Goal: Task Accomplishment & Management: Use online tool/utility

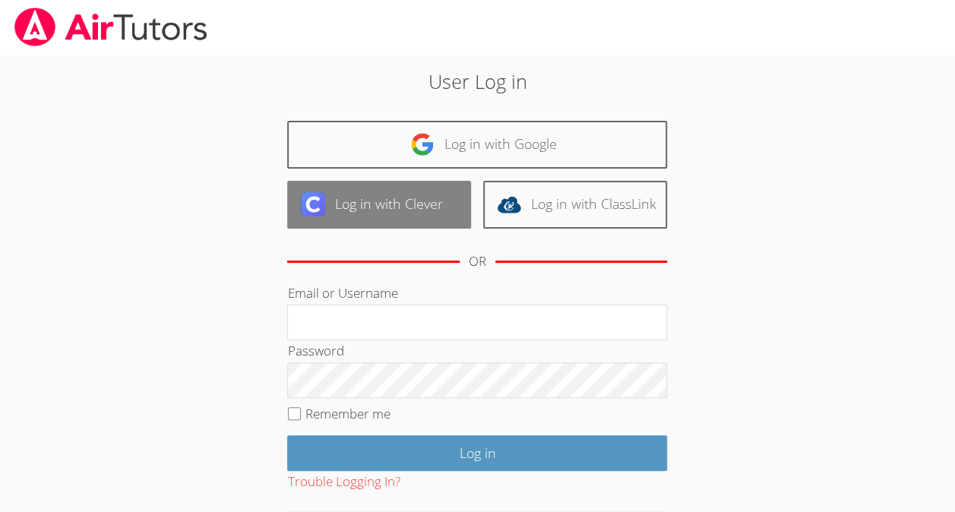
click at [450, 183] on link "Log in with Clever" at bounding box center [379, 205] width 184 height 48
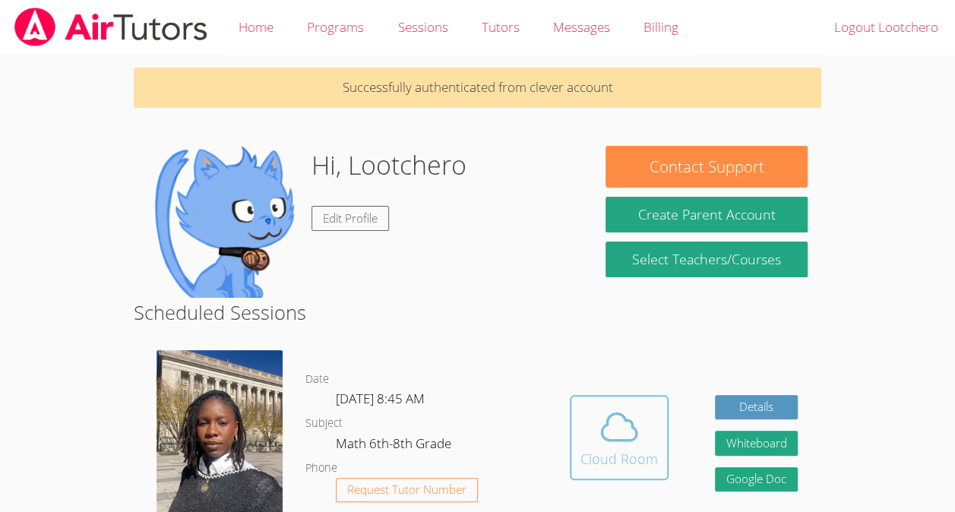
click at [631, 438] on icon at bounding box center [619, 427] width 43 height 43
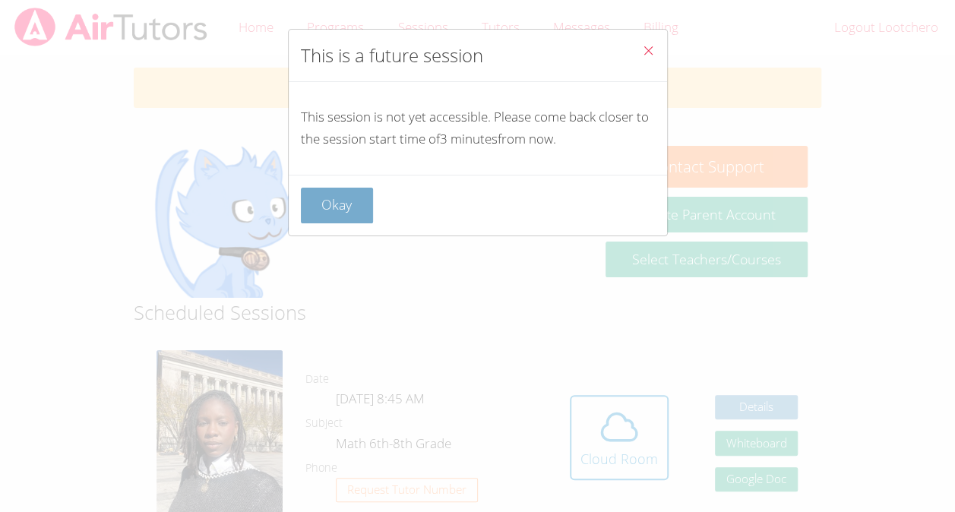
click at [340, 201] on button "Okay" at bounding box center [337, 206] width 73 height 36
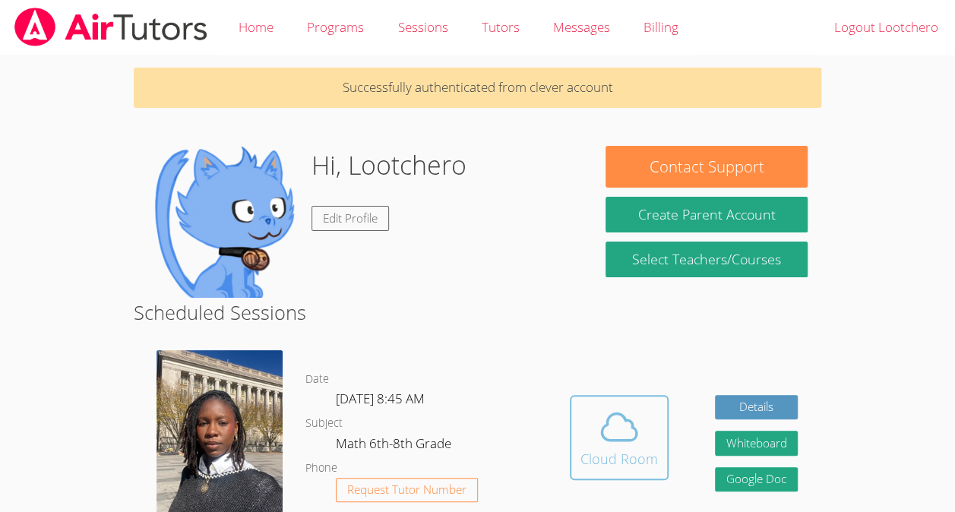
click at [646, 441] on span at bounding box center [620, 427] width 78 height 43
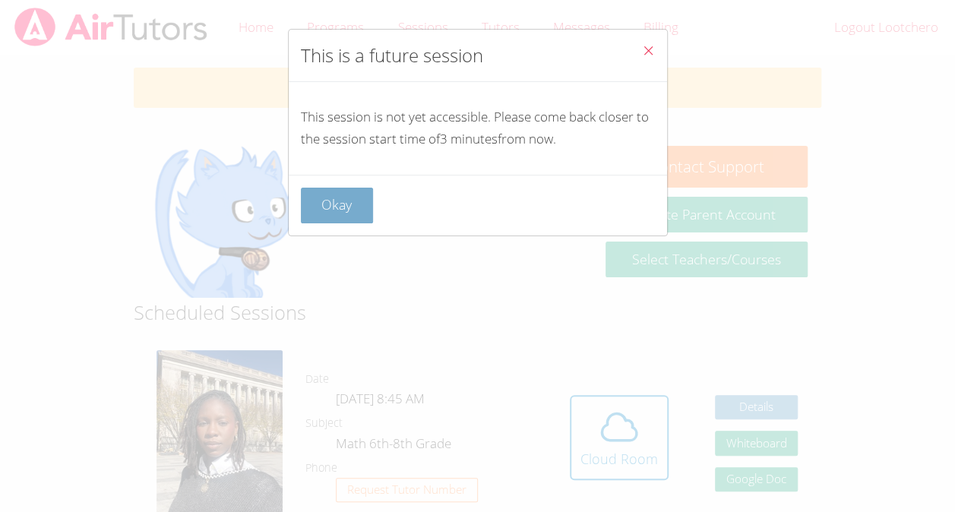
click at [350, 211] on button "Okay" at bounding box center [337, 206] width 73 height 36
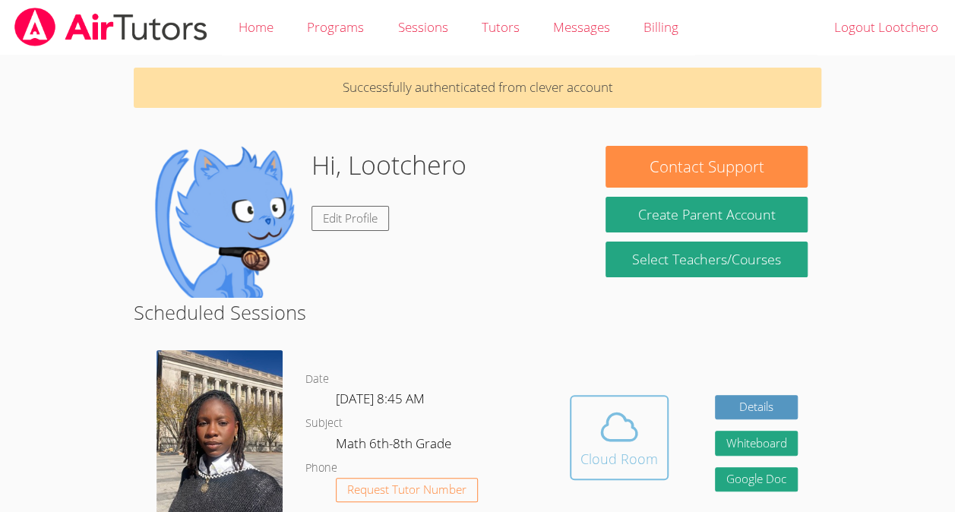
click at [600, 426] on icon at bounding box center [619, 427] width 43 height 43
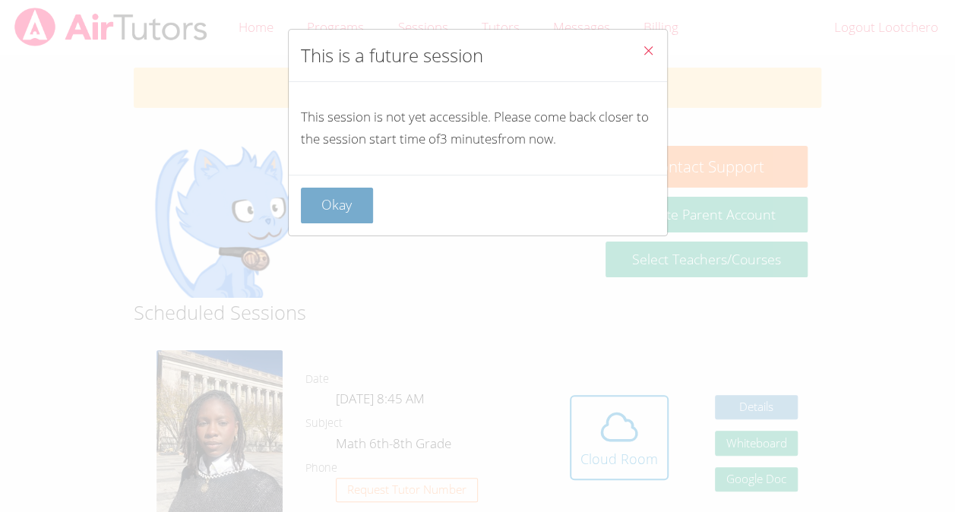
click at [339, 201] on button "Okay" at bounding box center [337, 206] width 73 height 36
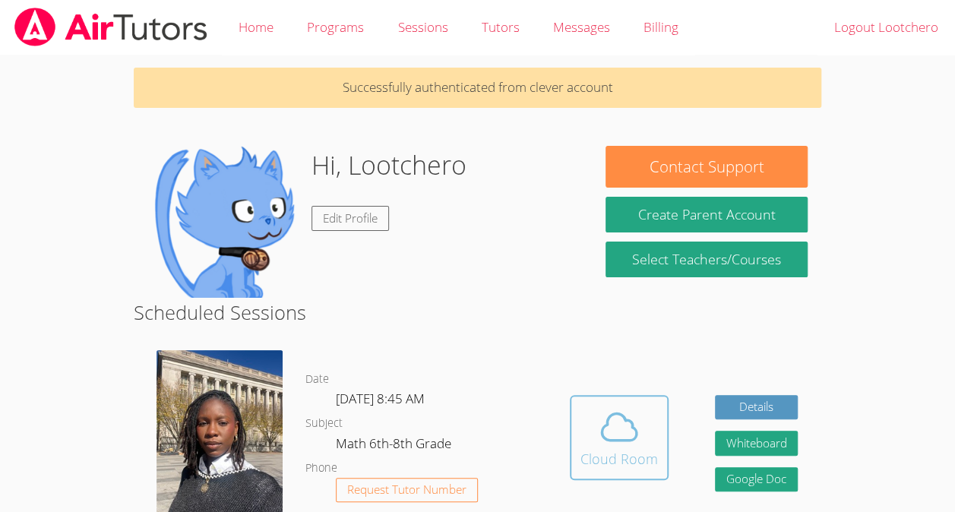
click at [587, 477] on button "Cloud Room" at bounding box center [619, 437] width 99 height 85
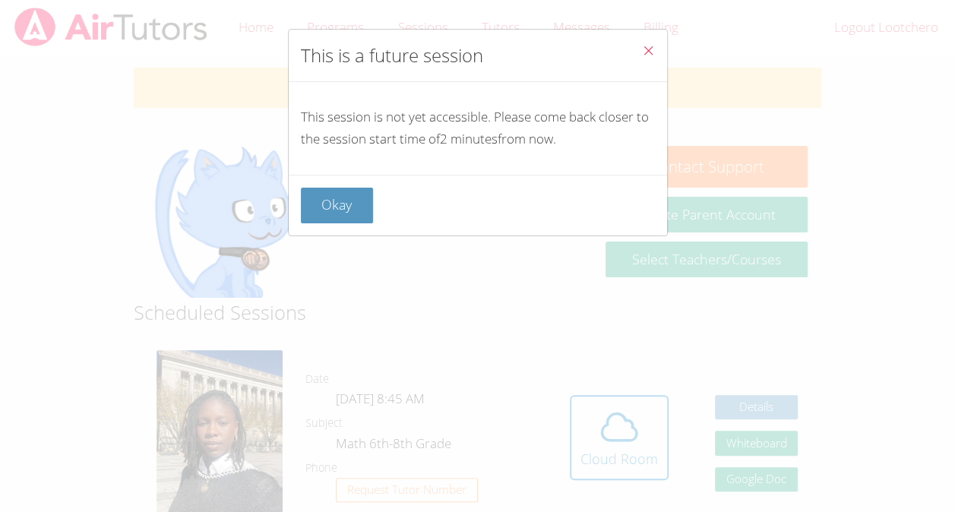
click at [610, 444] on div "This is a future session This session is not yet accessible. Please come back c…" at bounding box center [477, 256] width 955 height 512
click at [340, 211] on button "Okay" at bounding box center [337, 206] width 73 height 36
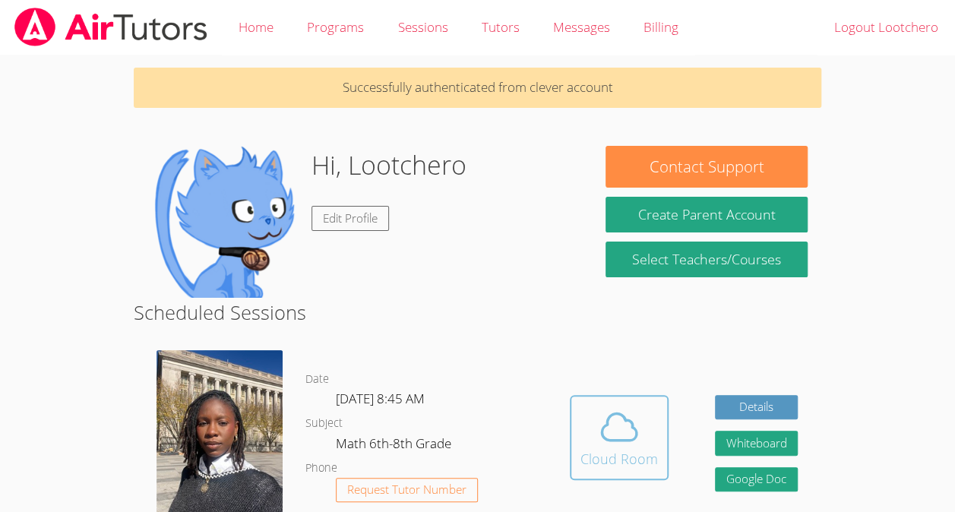
click at [581, 463] on div "Cloud Room" at bounding box center [620, 458] width 78 height 21
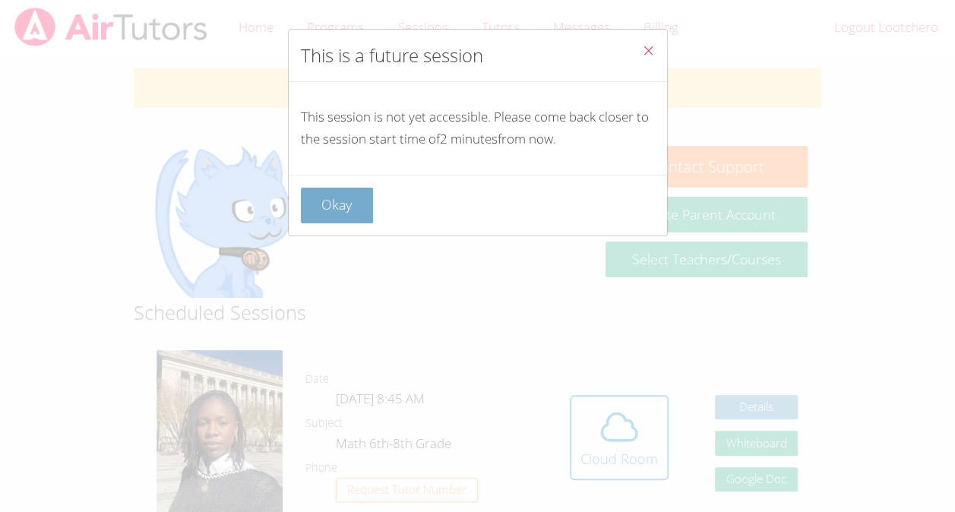
click at [330, 210] on button "Okay" at bounding box center [337, 206] width 73 height 36
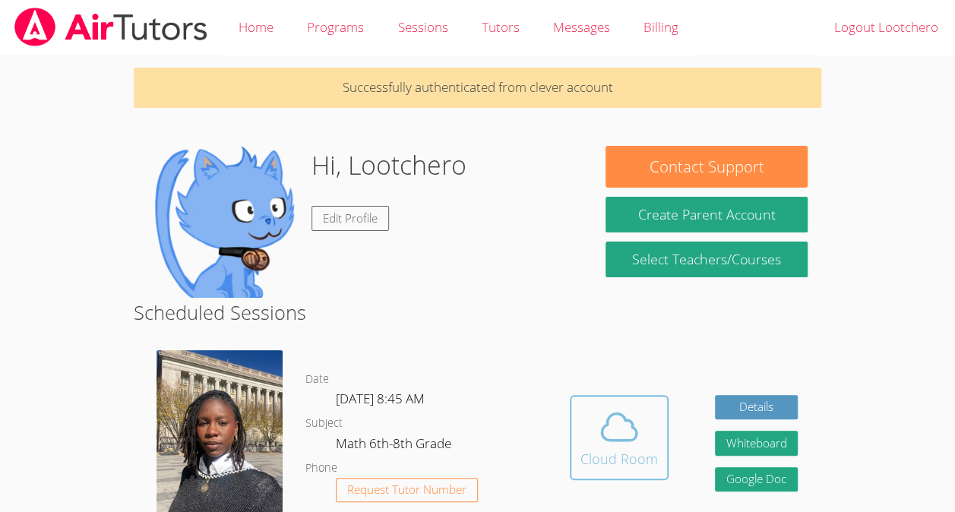
click at [640, 476] on button "Cloud Room" at bounding box center [619, 437] width 99 height 85
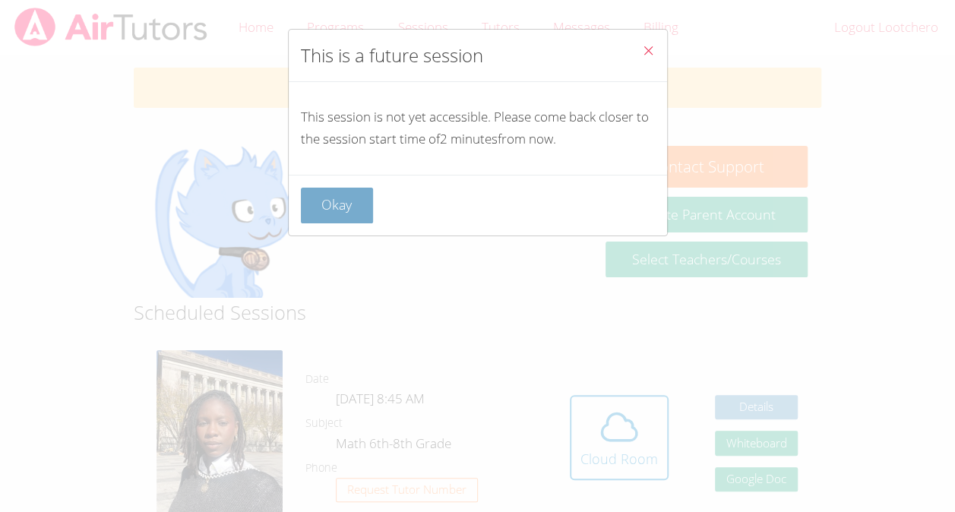
click at [347, 205] on button "Okay" at bounding box center [337, 206] width 73 height 36
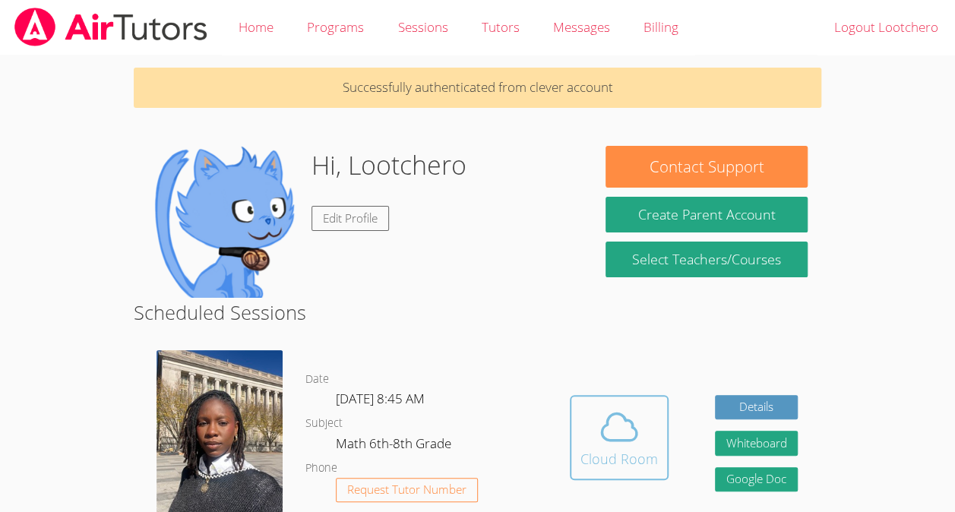
click at [570, 411] on button "Cloud Room" at bounding box center [619, 437] width 99 height 85
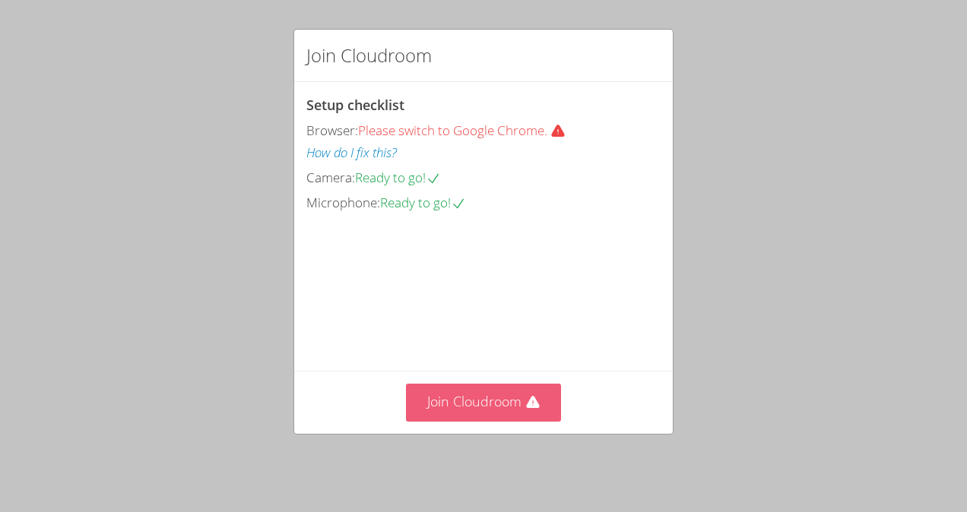
click at [515, 407] on button "Join Cloudroom" at bounding box center [484, 402] width 156 height 37
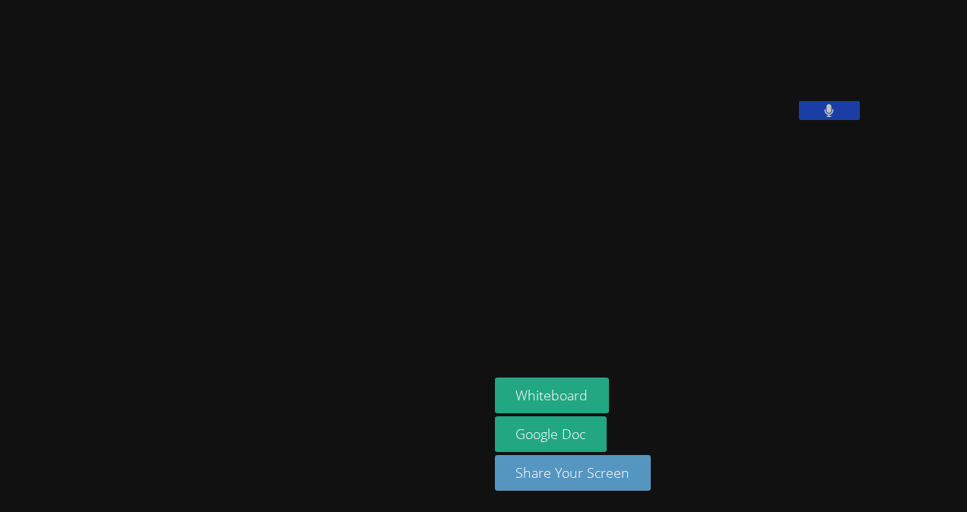
drag, startPoint x: 567, startPoint y: 222, endPoint x: 536, endPoint y: 129, distance: 97.8
click at [536, 120] on video at bounding box center [609, 63] width 228 height 114
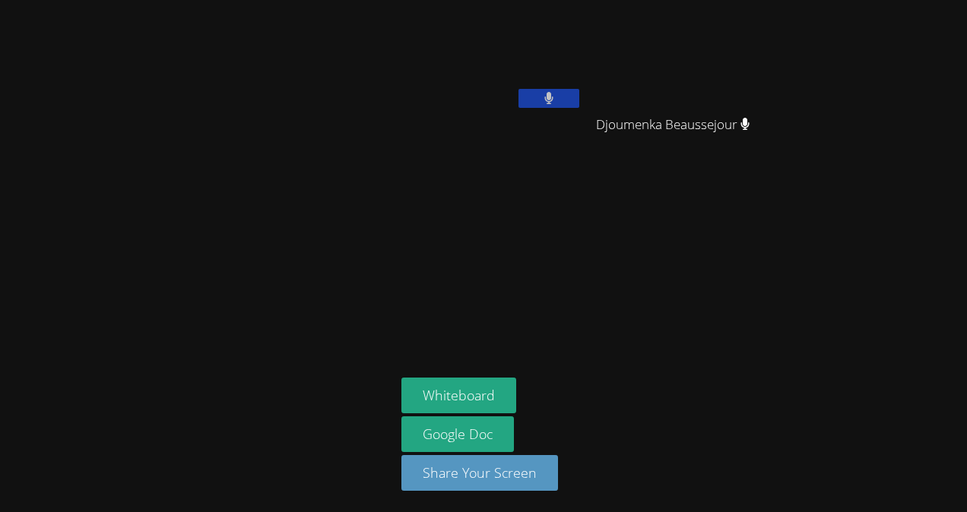
drag, startPoint x: 460, startPoint y: 191, endPoint x: 709, endPoint y: 73, distance: 275.7
click at [709, 73] on aside "Lootchero Rene Djoumenka Beaussejour Djoumenka Beaussejour Whiteboard Google Do…" at bounding box center [585, 256] width 380 height 512
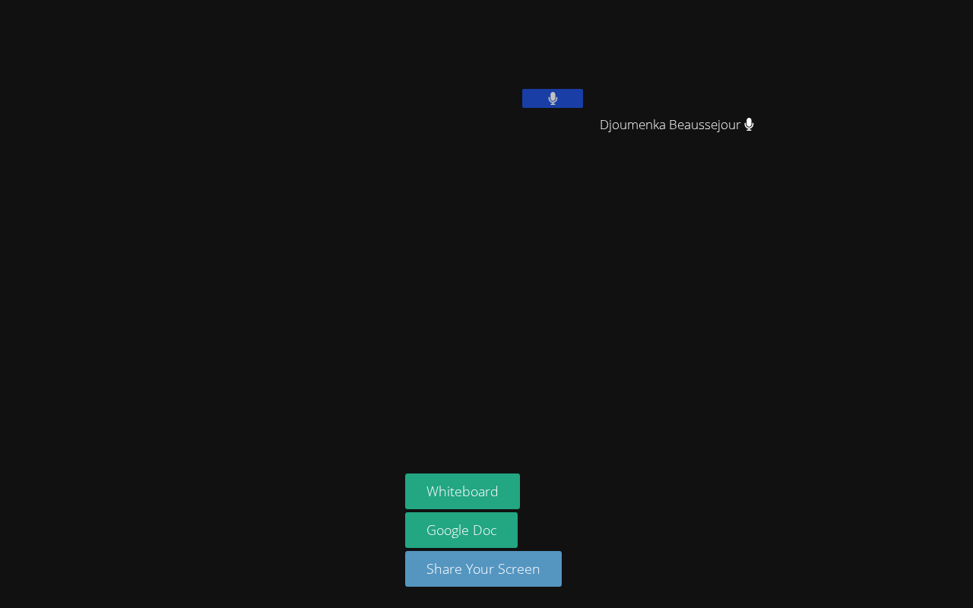
click at [717, 144] on video at bounding box center [486, 304] width 973 height 608
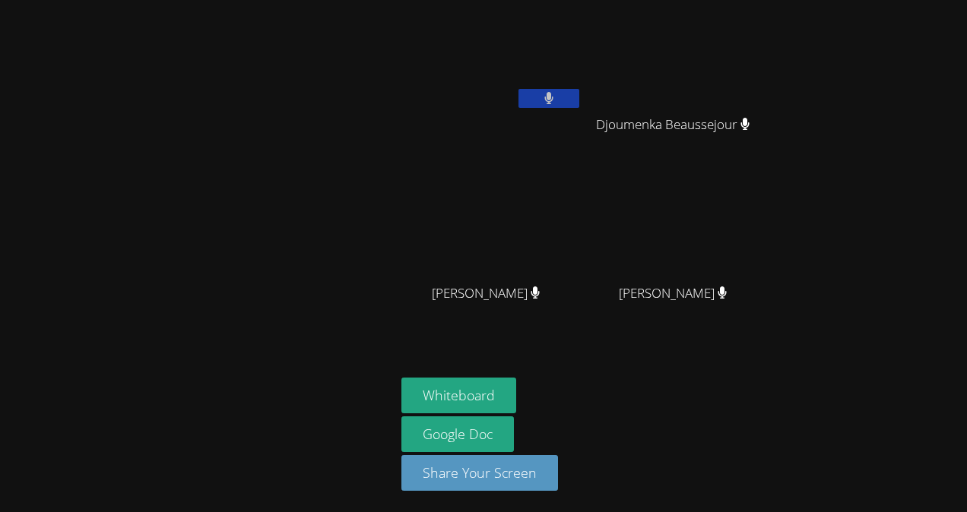
click at [304, 173] on div at bounding box center [197, 256] width 383 height 500
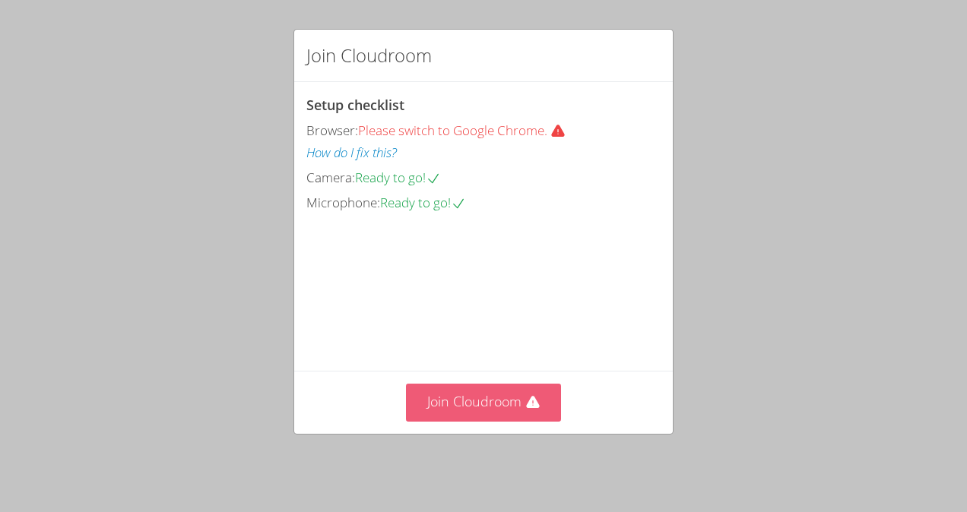
click at [518, 395] on button "Join Cloudroom" at bounding box center [484, 402] width 156 height 37
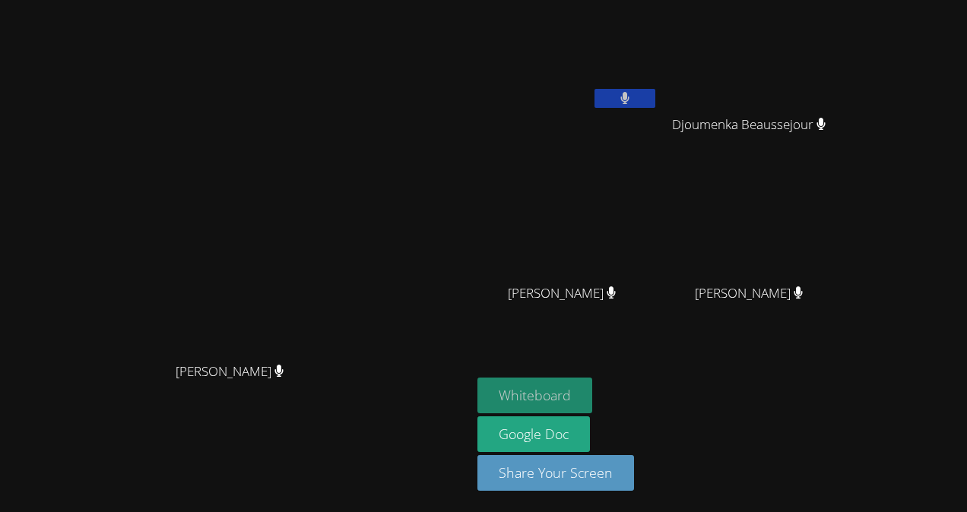
click at [592, 391] on button "Whiteboard" at bounding box center [534, 396] width 115 height 36
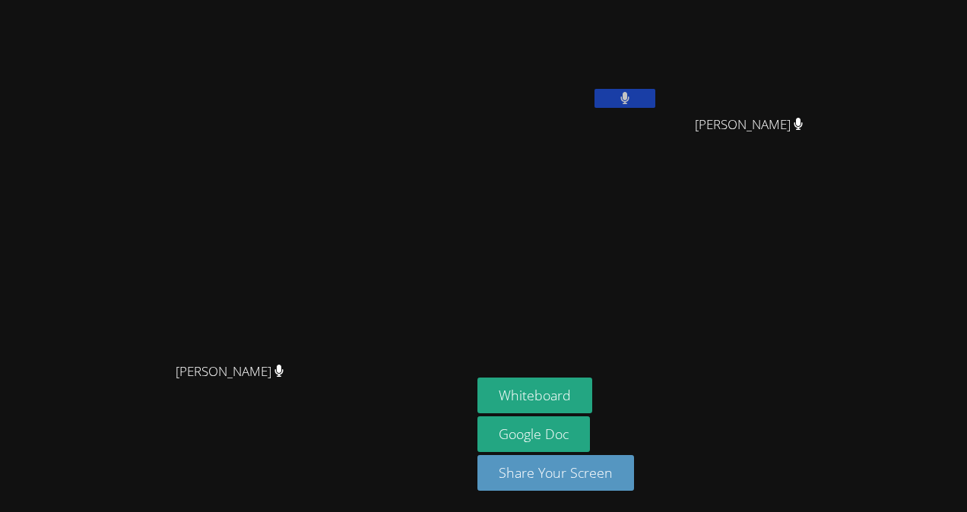
click at [573, 97] on div "Lootchero Rene" at bounding box center [567, 60] width 181 height 109
click at [658, 256] on video at bounding box center [567, 226] width 181 height 102
click at [828, 266] on div "Lootchero Rene Jhonsley Jean Jhonsley Jean Djoumenka Beaussejour Djoumenka Beau…" at bounding box center [661, 171] width 368 height 331
click at [845, 304] on div "Peterley Constant" at bounding box center [754, 307] width 181 height 61
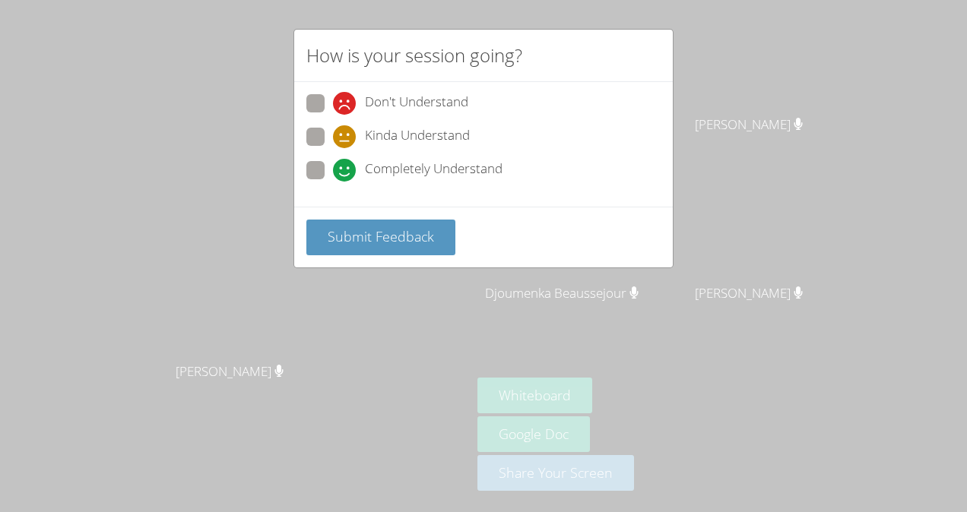
click at [454, 135] on span "Kinda Understand" at bounding box center [417, 136] width 105 height 23
click at [346, 135] on input "Kinda Understand" at bounding box center [339, 134] width 13 height 13
radio input "true"
click at [462, 169] on span "Completely Understand" at bounding box center [434, 170] width 138 height 23
click at [346, 169] on input "Completely Understand" at bounding box center [339, 167] width 13 height 13
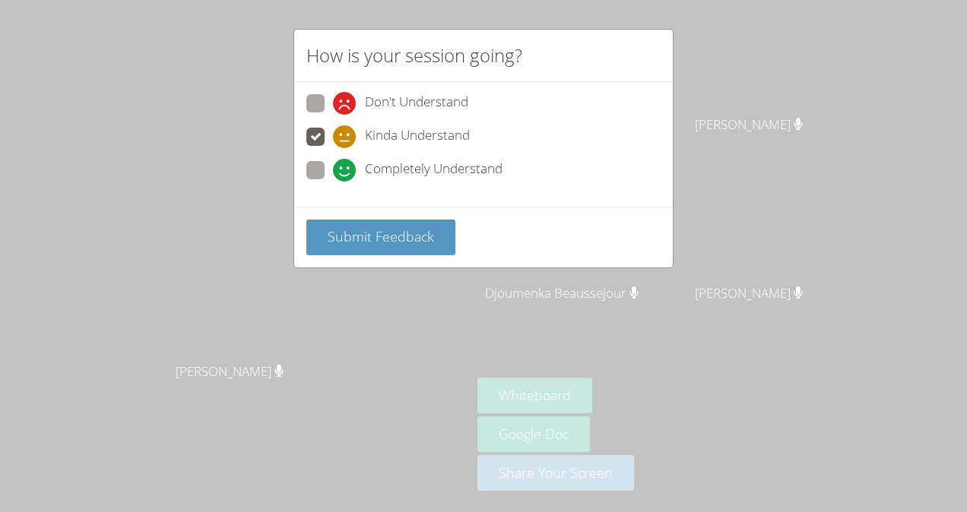
radio input "true"
click at [473, 242] on div "Submit Feedback" at bounding box center [483, 238] width 354 height 36
click at [436, 266] on div "How is your session going? Don't Understand Kinda Understand Completely Underst…" at bounding box center [483, 256] width 967 height 512
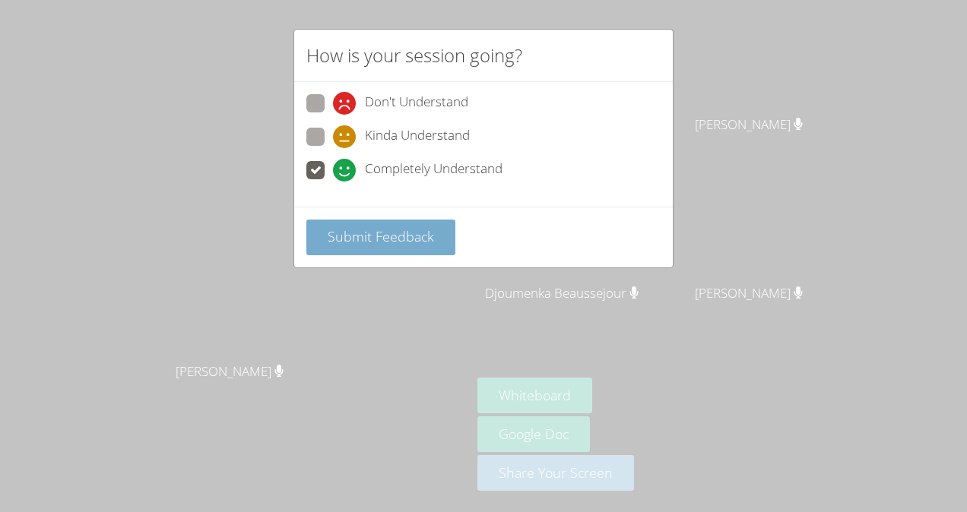
click at [429, 248] on button "Submit Feedback" at bounding box center [380, 238] width 149 height 36
